Goal: Information Seeking & Learning: Learn about a topic

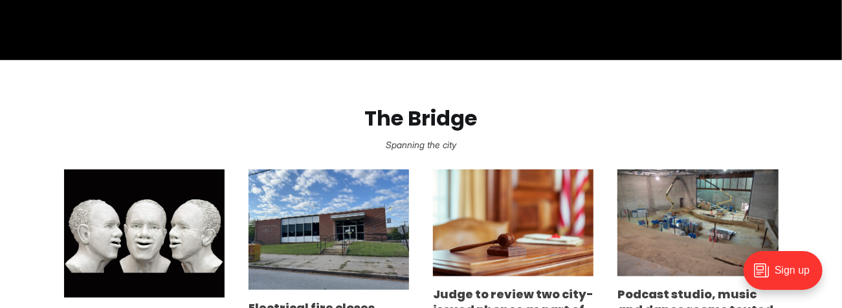
scroll to position [702, 0]
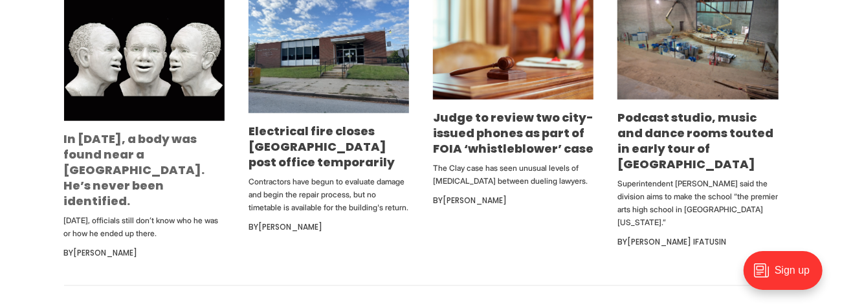
click at [123, 147] on link "In [DATE], a body was found near a [GEOGRAPHIC_DATA]. He’s never been identifie…" at bounding box center [134, 170] width 141 height 78
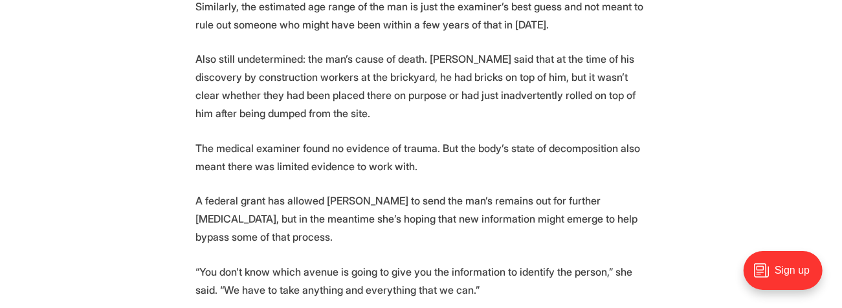
scroll to position [2144, 0]
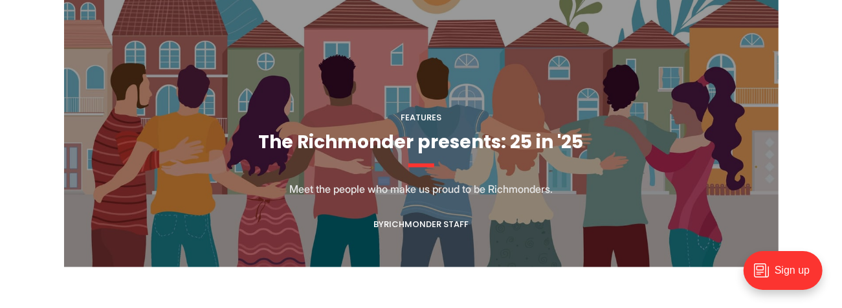
scroll to position [1182, 0]
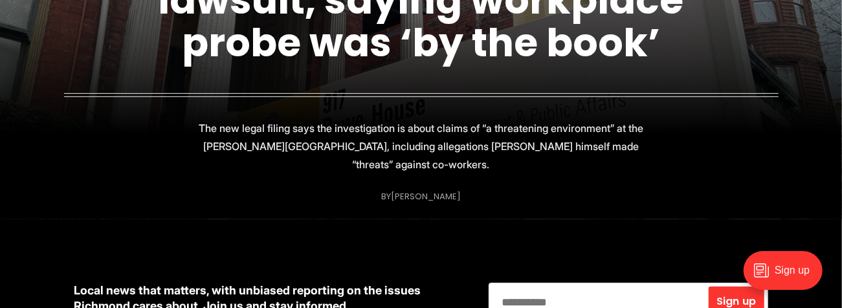
scroll to position [111, 0]
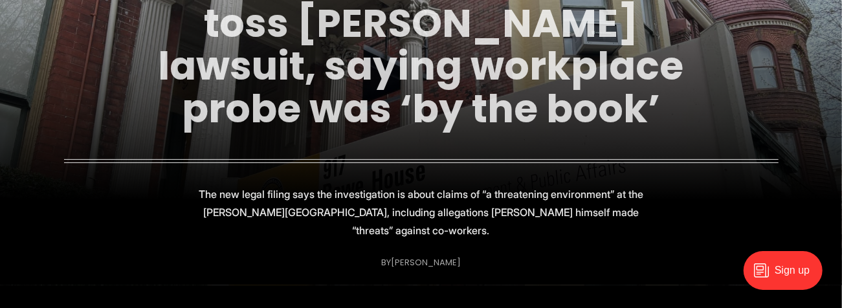
click at [415, 86] on link "VCU officials ask court to toss [PERSON_NAME] lawsuit, saying workplace probe w…" at bounding box center [420, 44] width 525 height 182
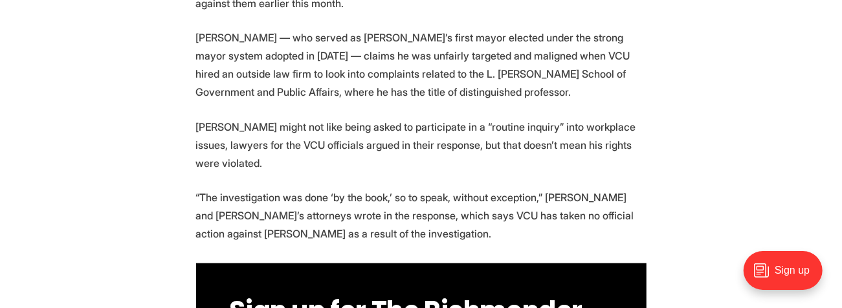
scroll to position [665, 0]
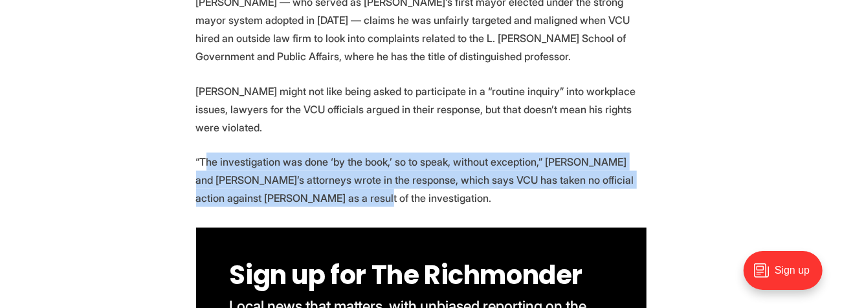
drag, startPoint x: 202, startPoint y: 161, endPoint x: 384, endPoint y: 208, distance: 187.0
click at [461, 200] on p "“The investigation was done ‘by the book,’ so to speak, without exception,” Rao…" at bounding box center [421, 180] width 450 height 54
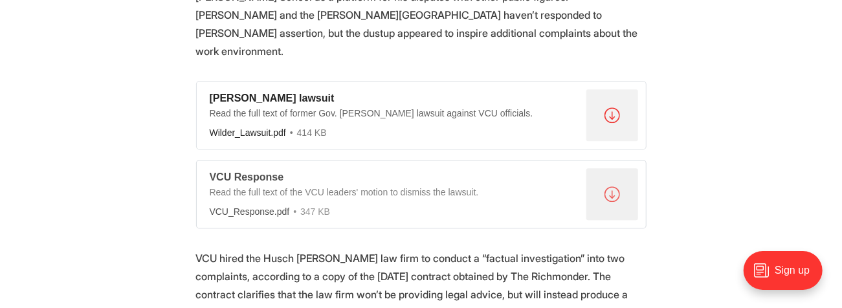
scroll to position [1478, 0]
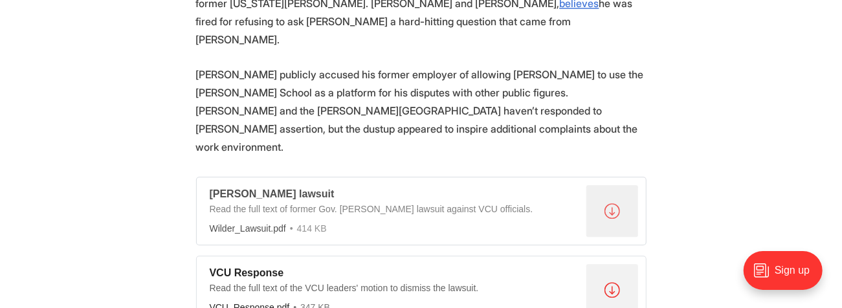
click at [607, 185] on div ".a{fill:none;stroke:currentColor;stroke-linecap:round;stroke-linejoin:round;str…" at bounding box center [612, 211] width 52 height 52
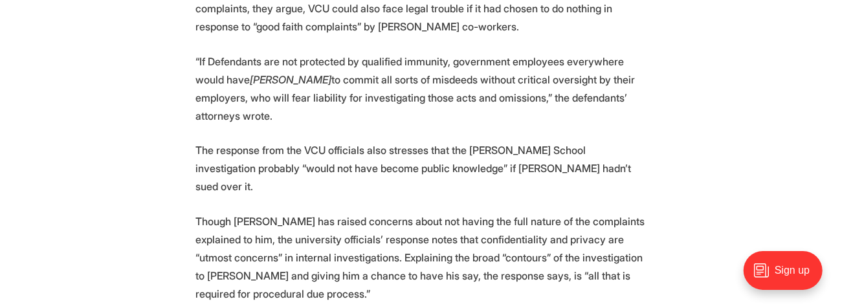
scroll to position [2329, 0]
